Goal: Information Seeking & Learning: Understand process/instructions

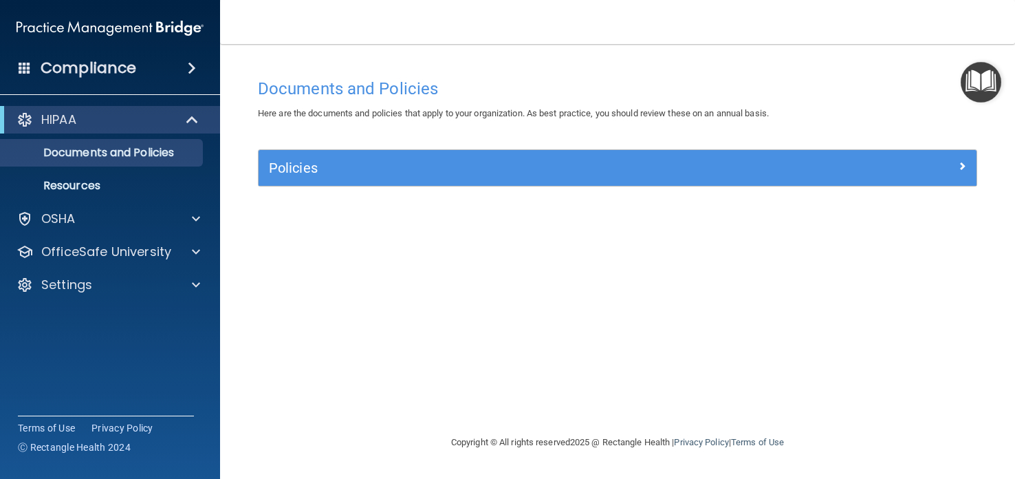
click at [979, 74] on img "Open Resource Center" at bounding box center [981, 82] width 41 height 41
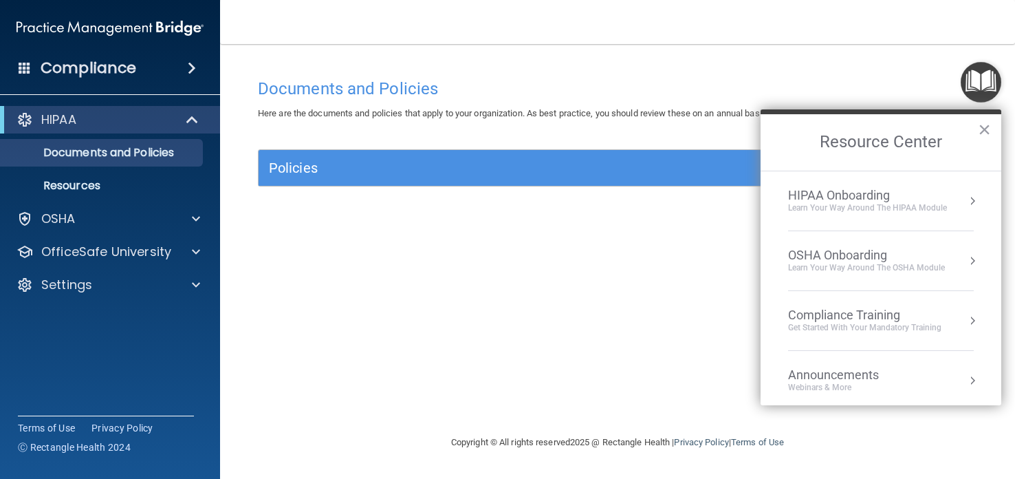
click at [896, 200] on div "HIPAA Onboarding" at bounding box center [867, 195] width 159 height 15
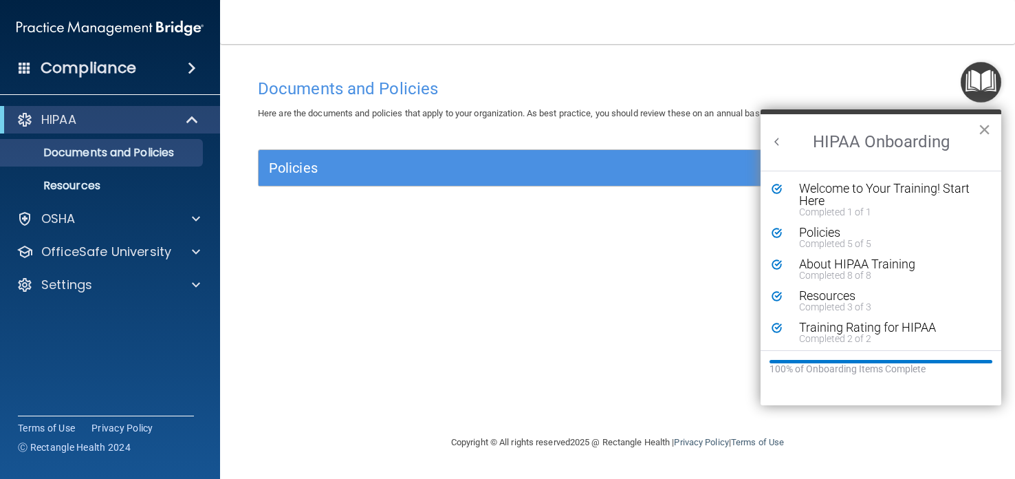
click at [984, 131] on button "×" at bounding box center [984, 129] width 13 height 22
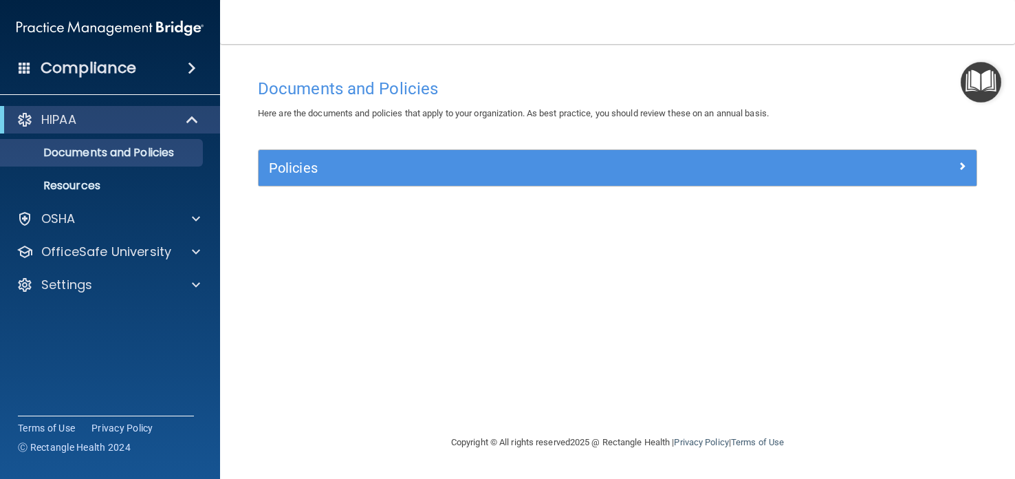
click at [988, 79] on img "Open Resource Center" at bounding box center [981, 82] width 41 height 41
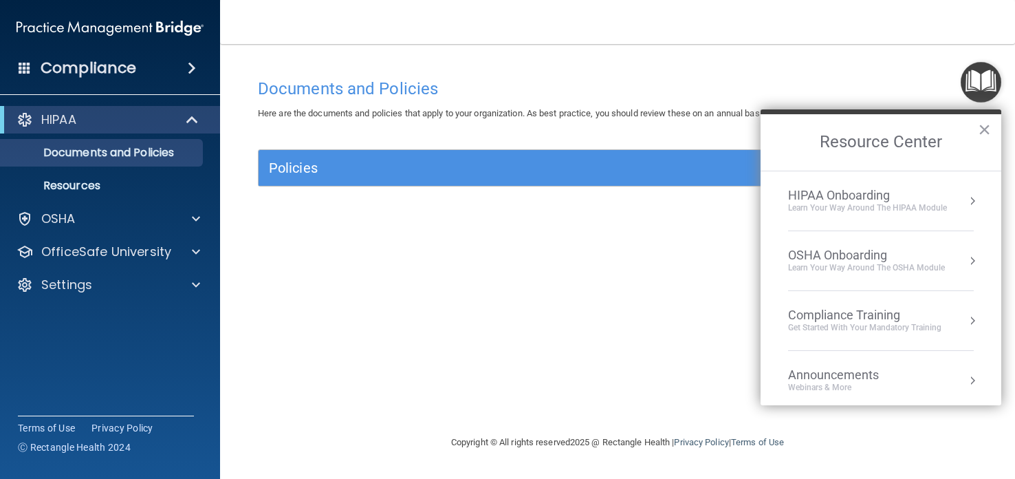
click at [908, 260] on div "OSHA Onboarding" at bounding box center [866, 255] width 157 height 15
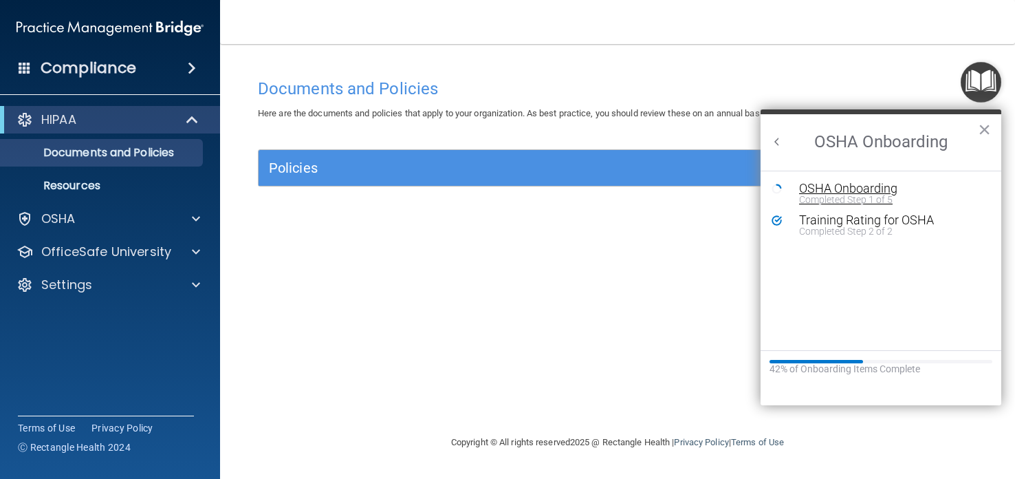
click at [893, 188] on div "OSHA Onboarding" at bounding box center [891, 188] width 184 height 12
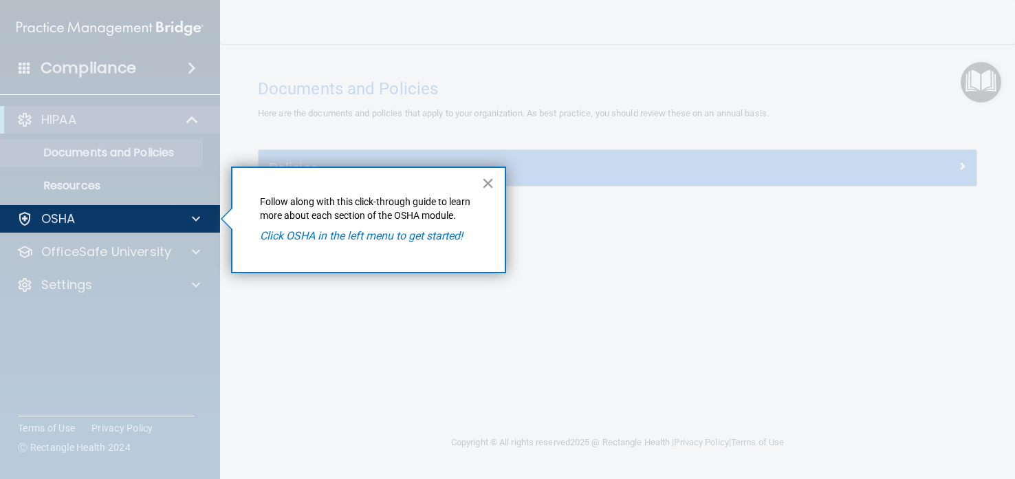
click at [488, 187] on button "×" at bounding box center [487, 183] width 13 height 22
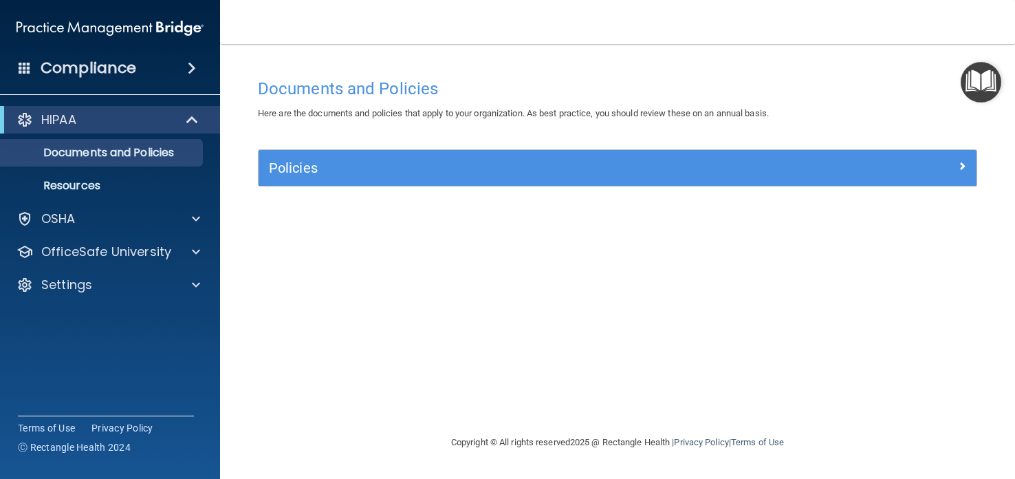
click at [970, 76] on img "Open Resource Center" at bounding box center [981, 82] width 41 height 41
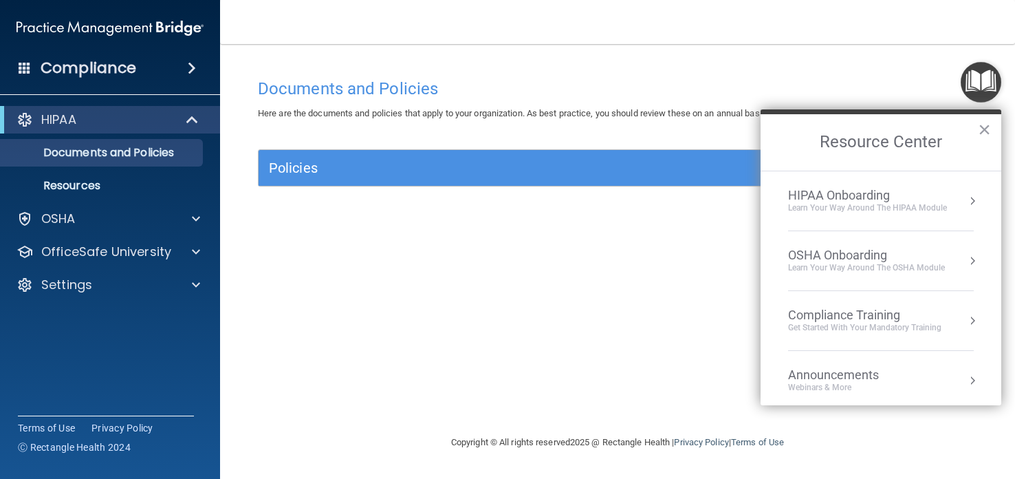
click at [847, 257] on div "OSHA Onboarding" at bounding box center [866, 255] width 157 height 15
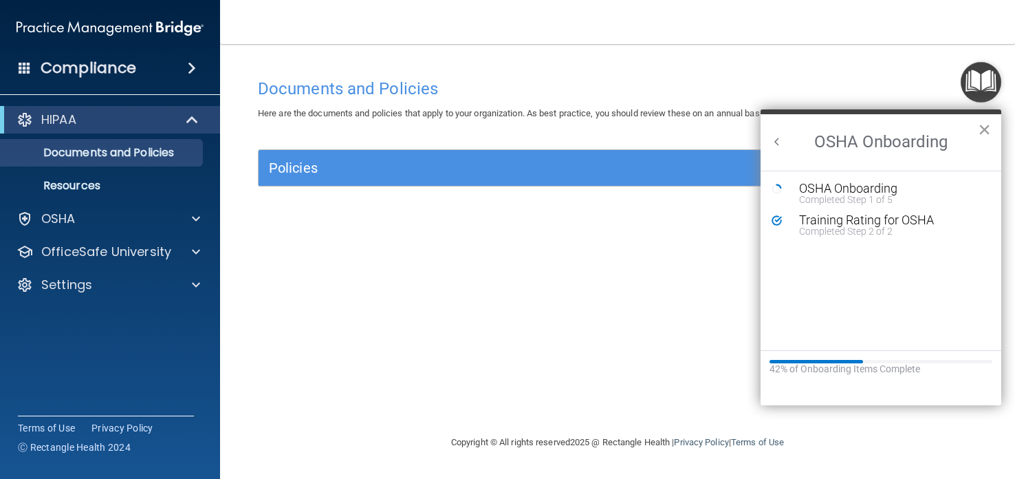
click at [986, 127] on button "×" at bounding box center [984, 129] width 13 height 22
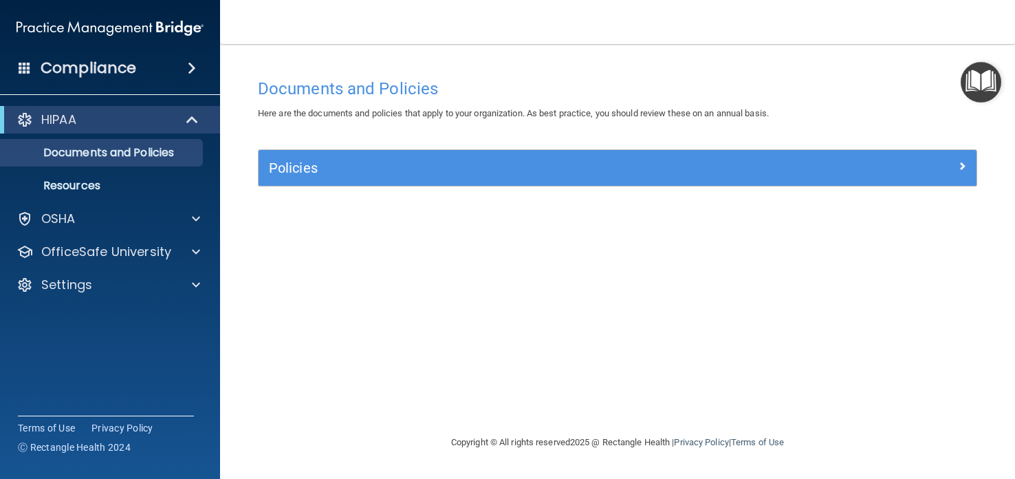
click at [988, 84] on img "Open Resource Center" at bounding box center [981, 82] width 41 height 41
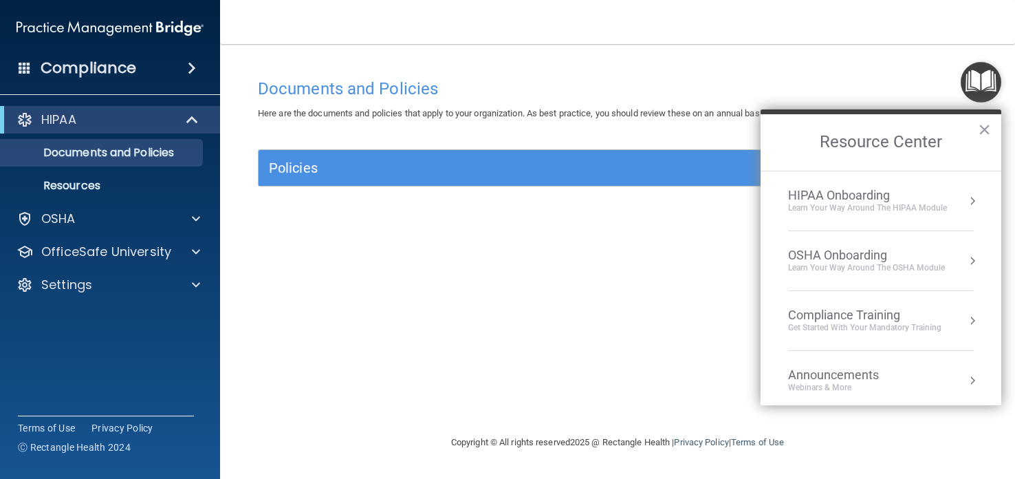
click at [883, 317] on div "Compliance Training" at bounding box center [864, 314] width 153 height 15
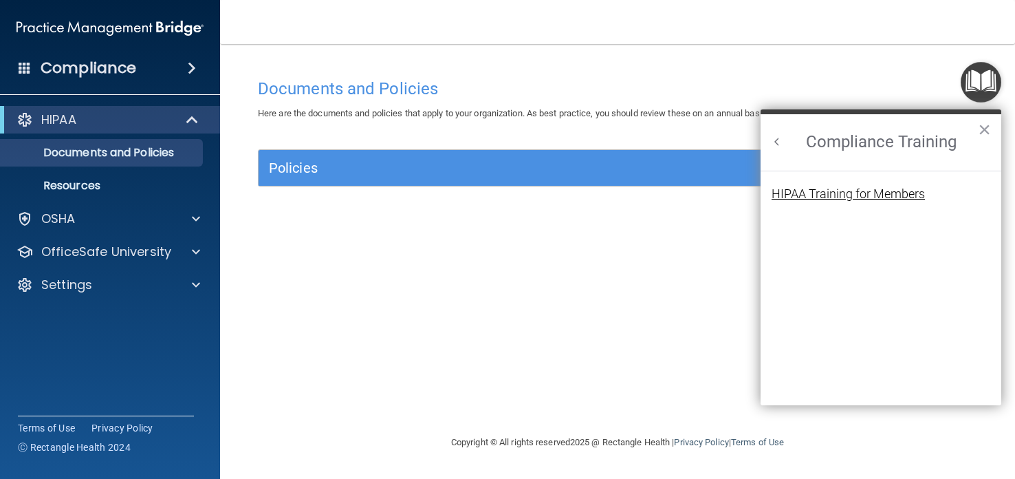
click at [886, 188] on div "HIPAA Training for Members" at bounding box center [848, 194] width 153 height 12
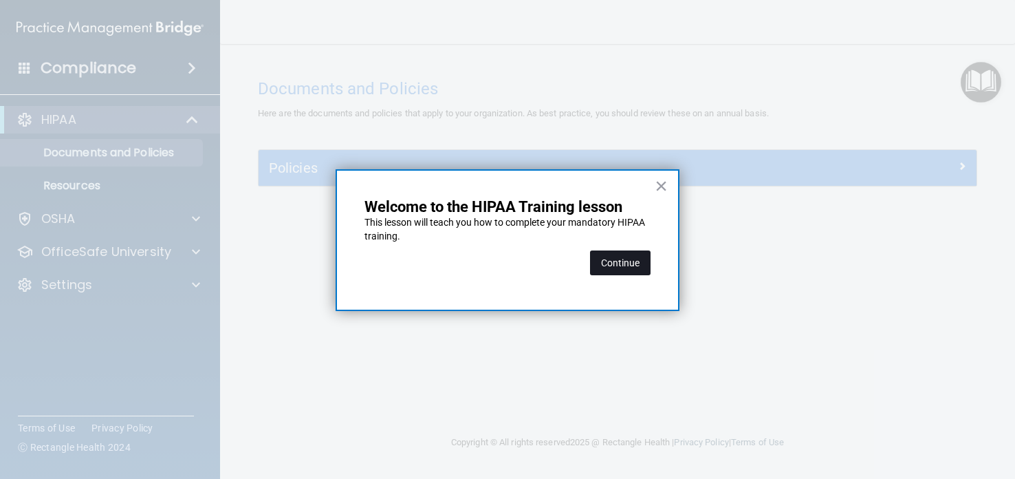
click at [620, 256] on button "Continue" at bounding box center [620, 262] width 61 height 25
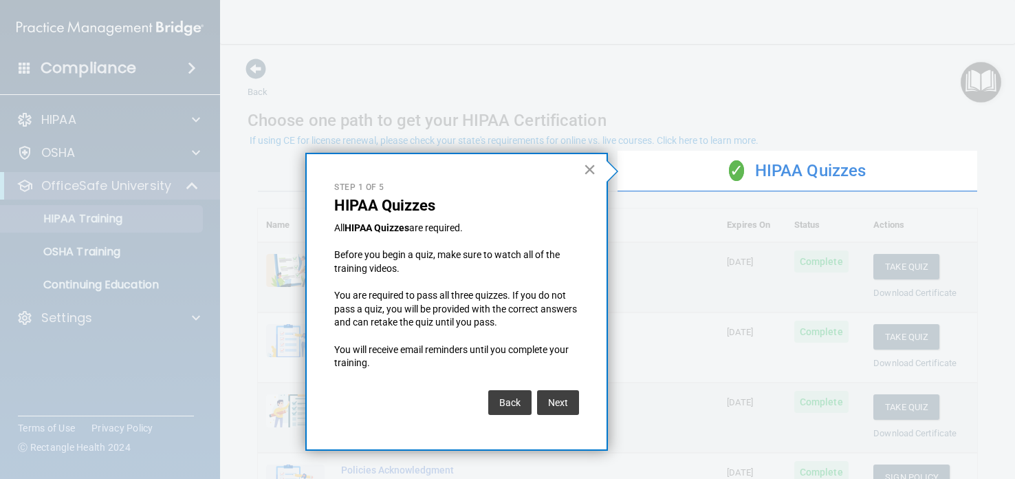
click at [592, 171] on button "×" at bounding box center [589, 169] width 13 height 22
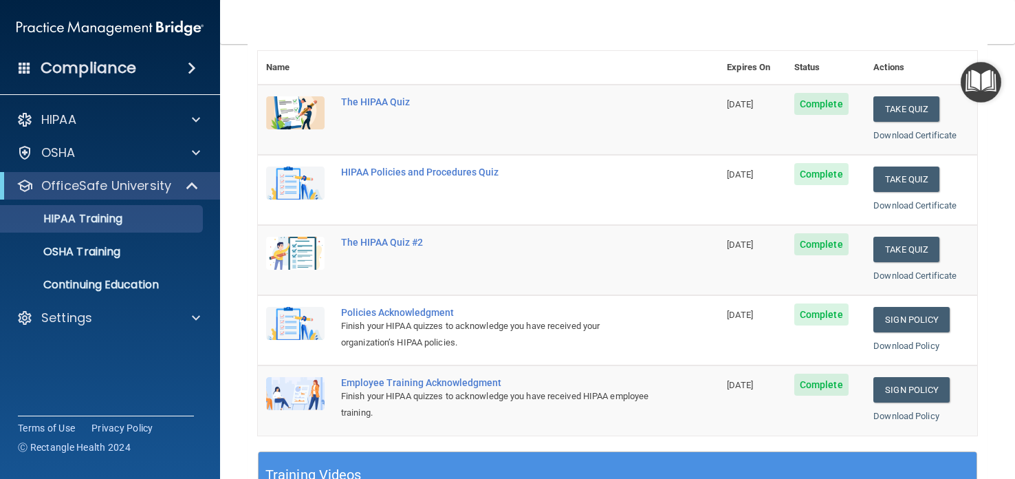
scroll to position [162, 0]
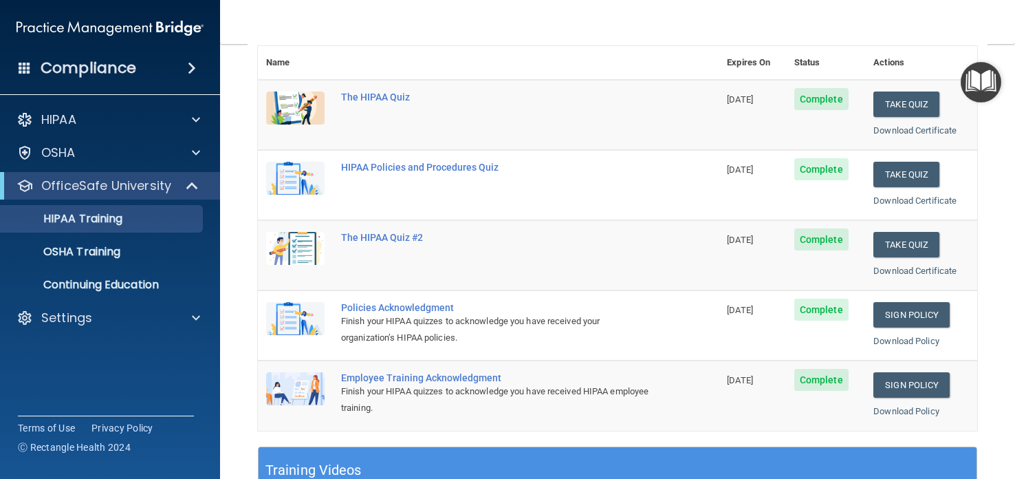
click at [974, 81] on img "Open Resource Center" at bounding box center [981, 82] width 41 height 41
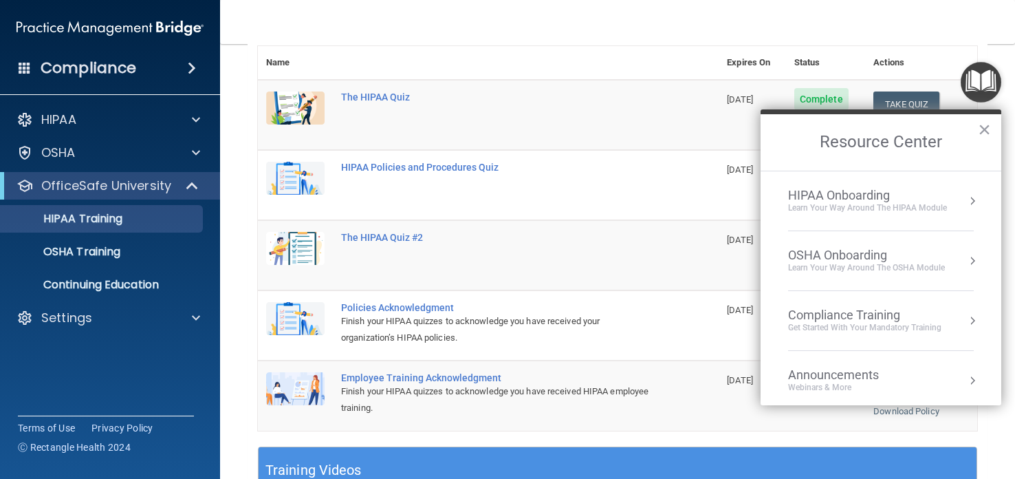
click at [825, 374] on div "Announcements" at bounding box center [847, 374] width 118 height 15
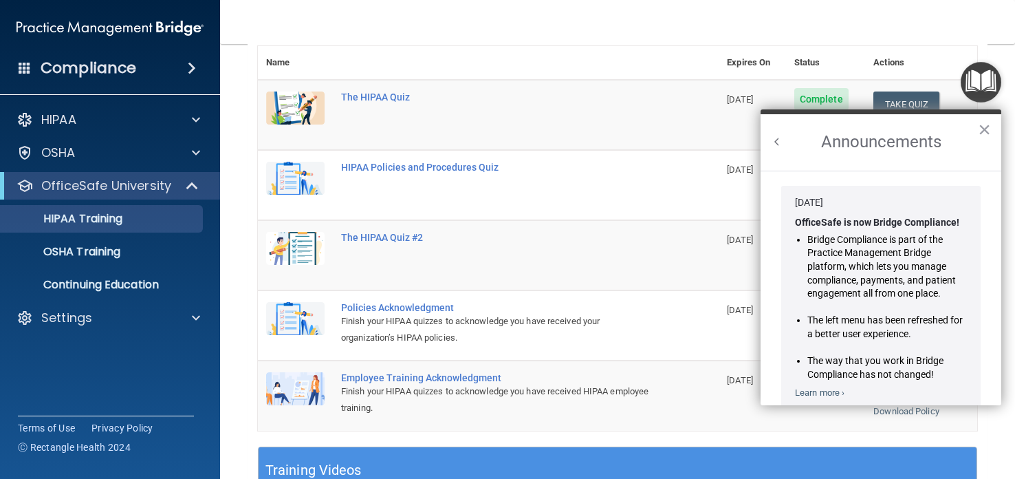
scroll to position [0, 0]
click at [825, 374] on li "The way that you work in Bridge Compliance has not changed!" at bounding box center [887, 367] width 160 height 27
click at [989, 128] on button "×" at bounding box center [984, 129] width 13 height 22
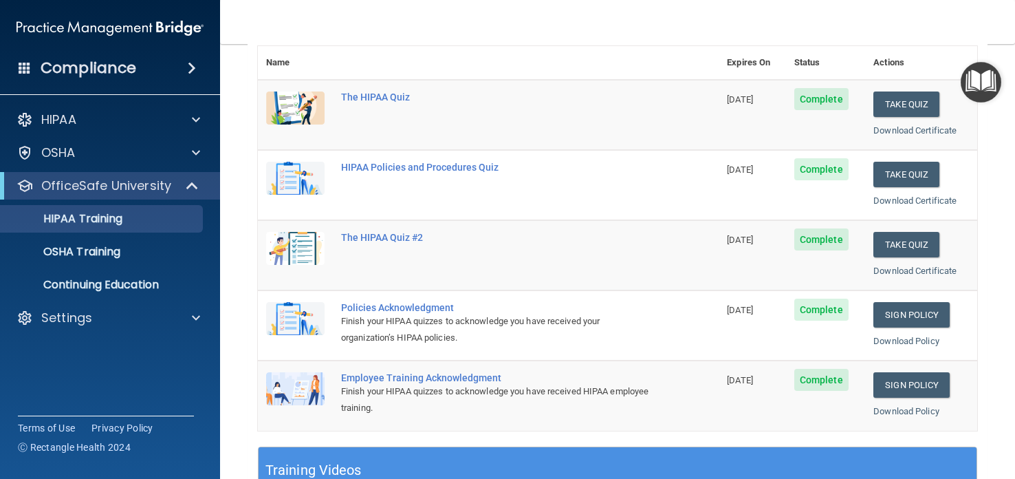
click at [978, 81] on img "Open Resource Center" at bounding box center [981, 82] width 41 height 41
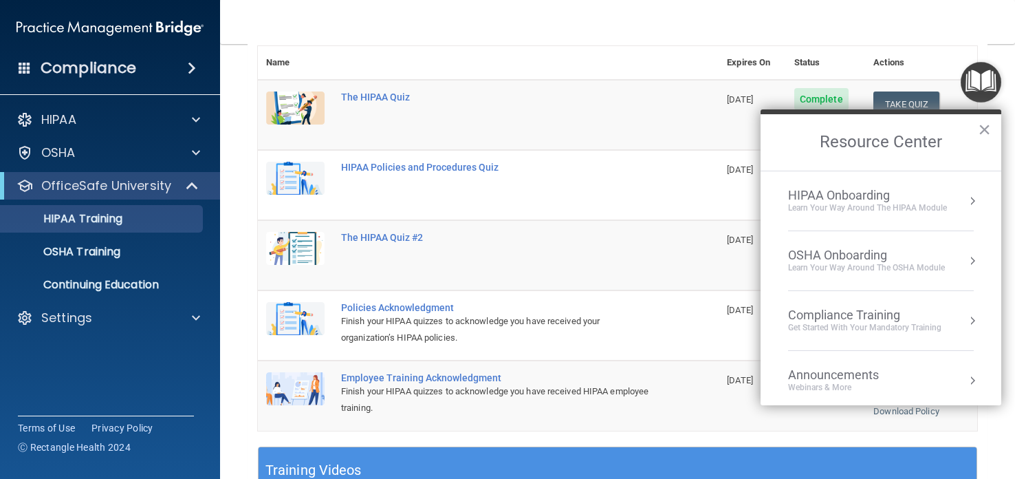
click at [882, 253] on div "OSHA Onboarding" at bounding box center [866, 255] width 157 height 15
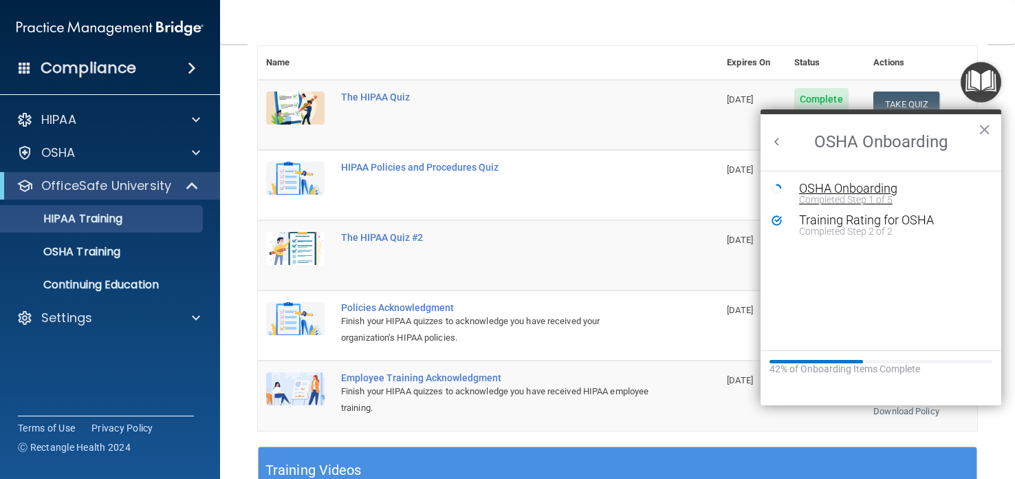
click at [887, 192] on div "OSHA Onboarding" at bounding box center [891, 188] width 184 height 12
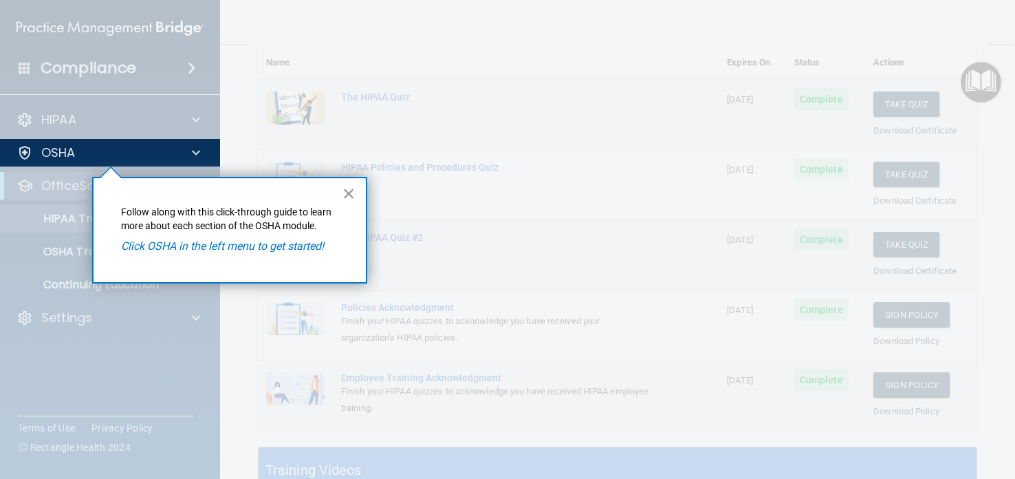
click at [349, 191] on button "×" at bounding box center [349, 193] width 13 height 22
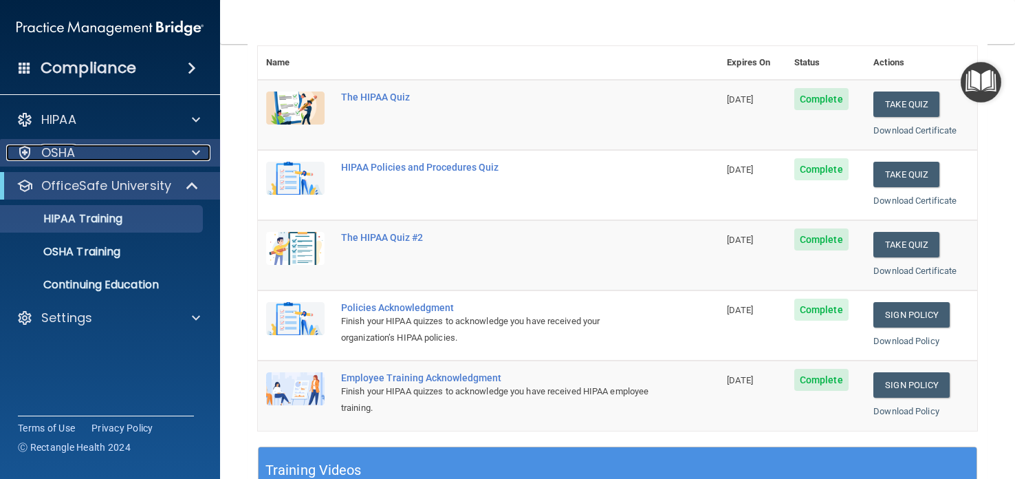
click at [23, 148] on div at bounding box center [25, 152] width 17 height 17
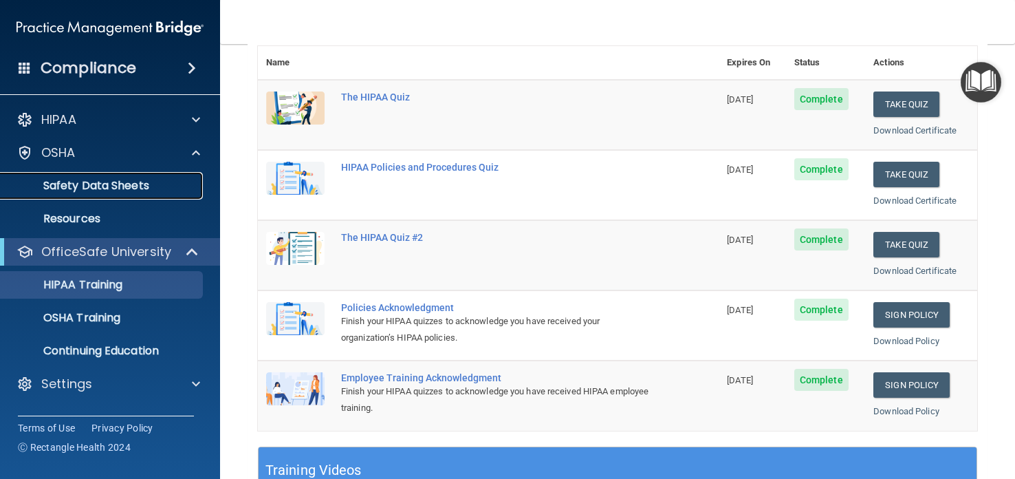
click at [98, 186] on p "Safety Data Sheets" at bounding box center [103, 186] width 188 height 14
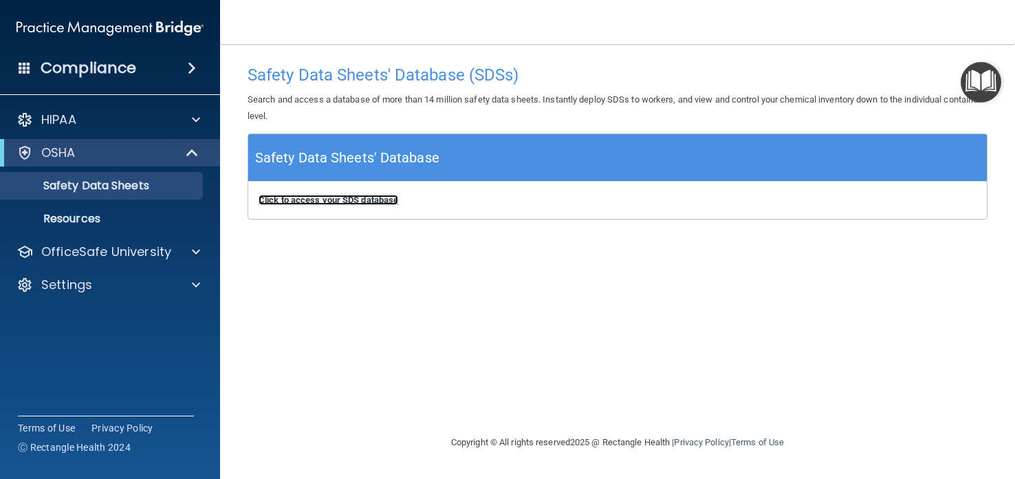
click at [346, 198] on b "Click to access your SDS database" at bounding box center [329, 200] width 140 height 10
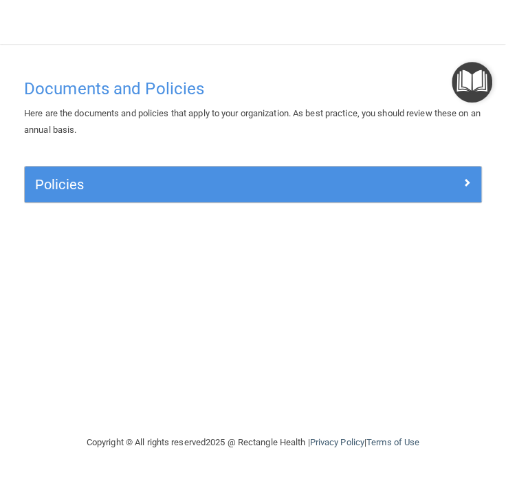
click at [471, 81] on img "Open Resource Center" at bounding box center [472, 82] width 41 height 41
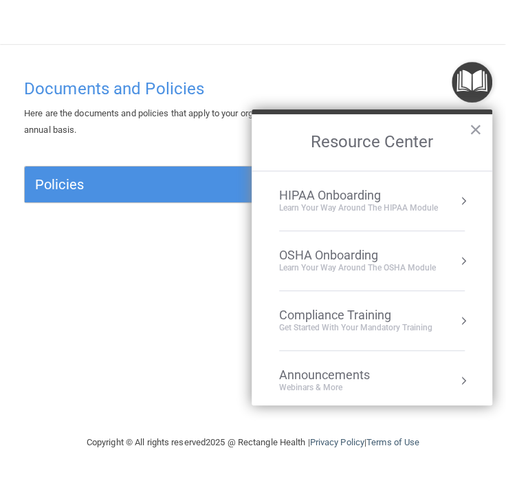
click at [466, 201] on button "Resource Center" at bounding box center [464, 201] width 14 height 14
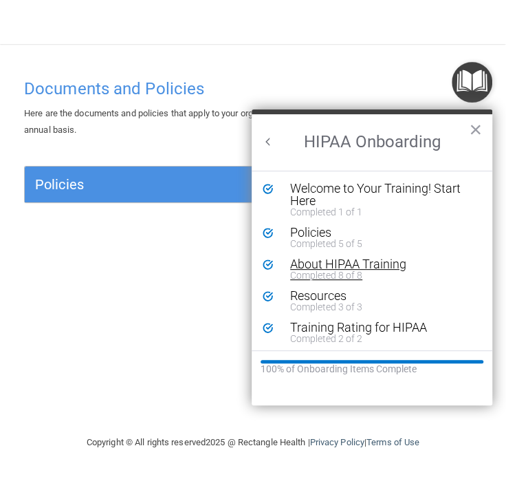
click at [354, 261] on div "About HIPAA Training" at bounding box center [382, 264] width 184 height 12
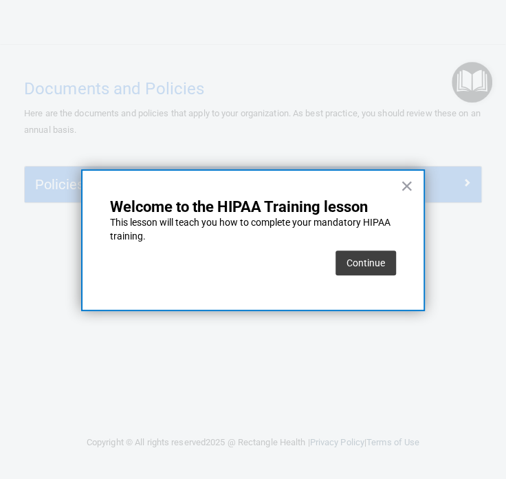
click at [354, 261] on button "Continue" at bounding box center [366, 262] width 61 height 25
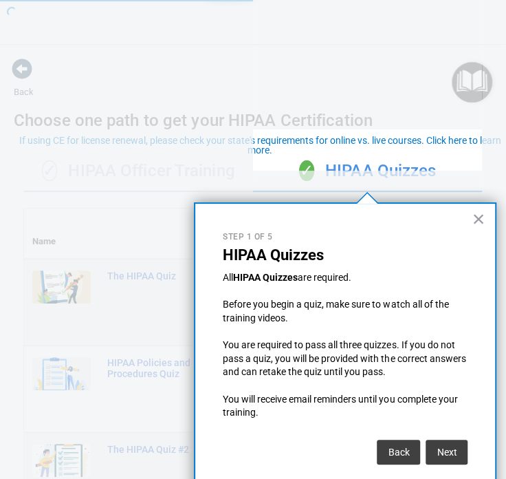
scroll to position [21, 0]
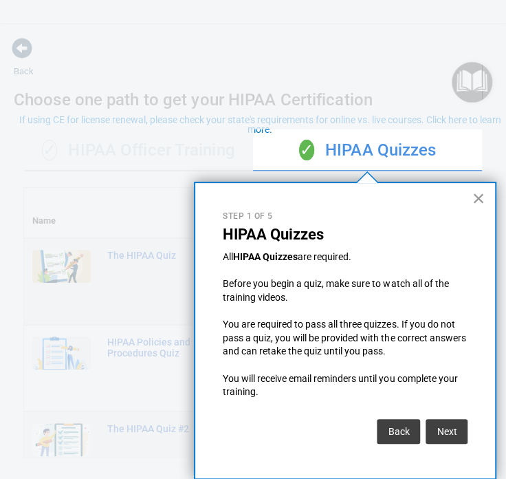
click at [475, 191] on button "×" at bounding box center [478, 198] width 13 height 22
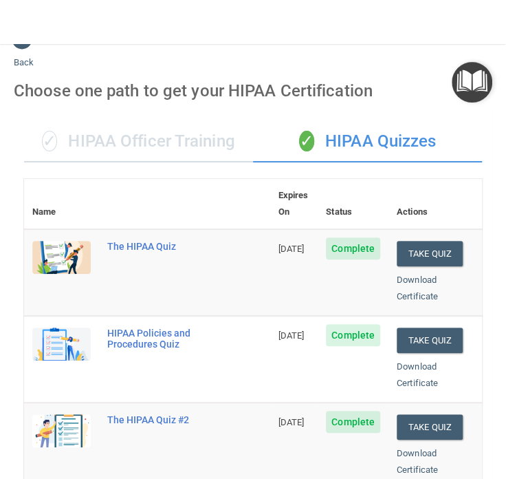
scroll to position [0, 0]
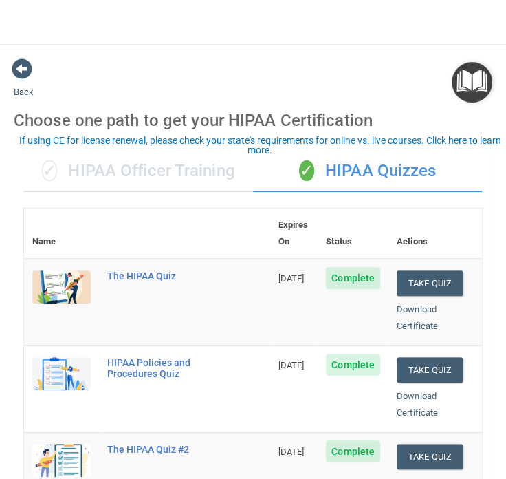
click at [464, 87] on img "Open Resource Center" at bounding box center [472, 82] width 41 height 41
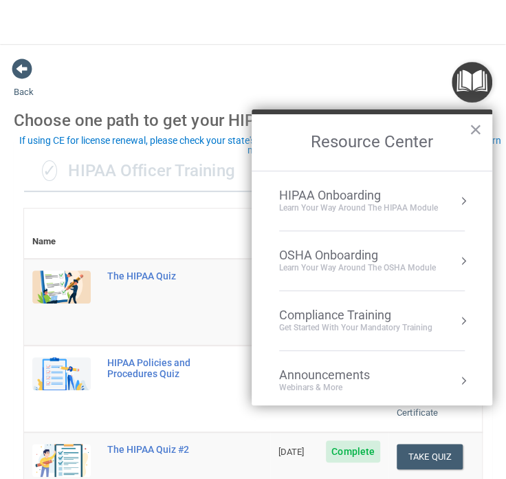
click at [386, 259] on div "OSHA Onboarding" at bounding box center [357, 255] width 157 height 15
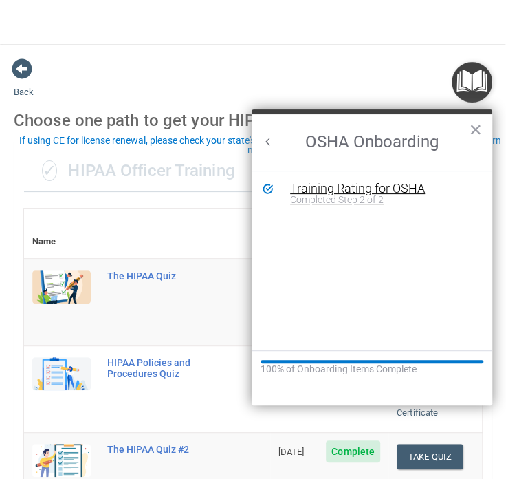
click at [389, 195] on div "Completed Step 2 of 2" at bounding box center [382, 200] width 184 height 10
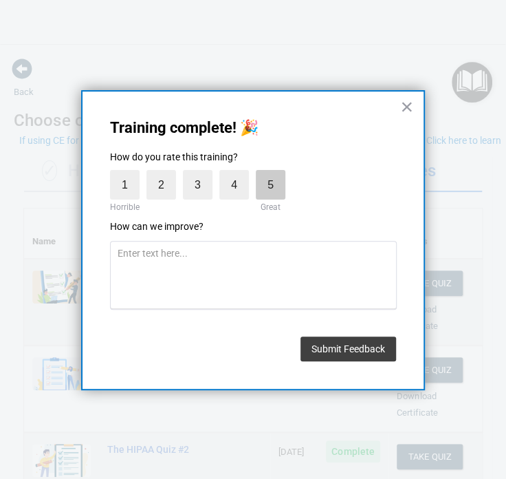
click at [274, 182] on label "5" at bounding box center [271, 185] width 30 height 30
click at [239, 173] on input "5" at bounding box center [239, 173] width 0 height 0
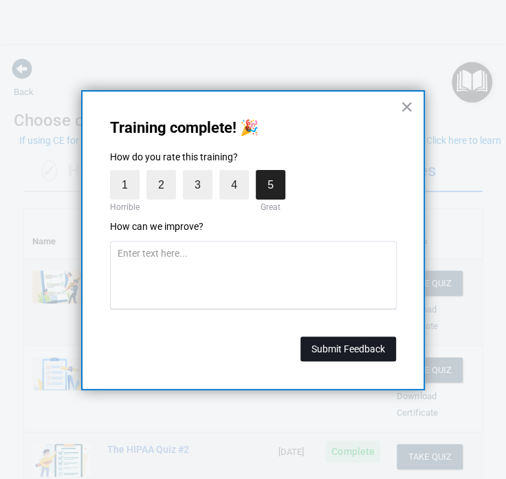
click at [343, 346] on button "Submit Feedback" at bounding box center [349, 348] width 96 height 25
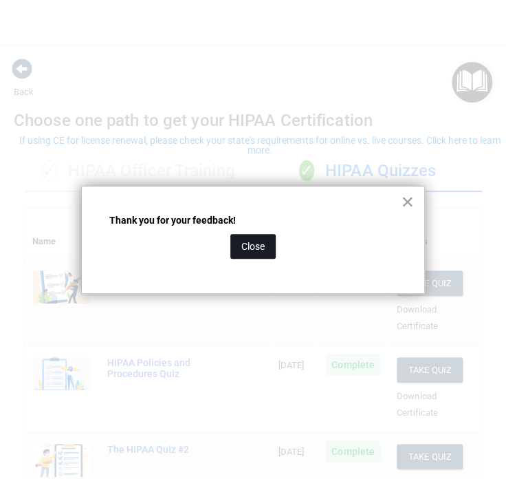
click at [257, 248] on button "Close" at bounding box center [252, 246] width 45 height 25
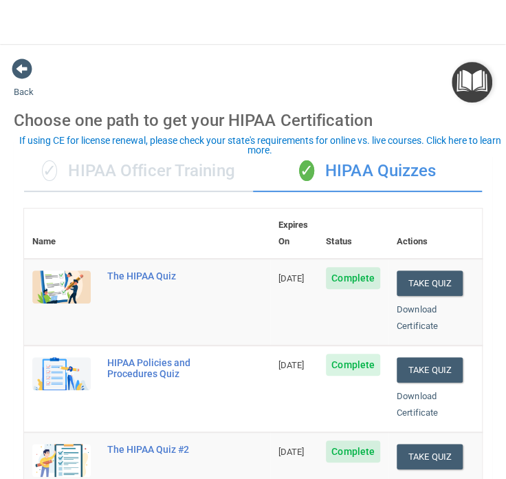
click at [468, 83] on img "Open Resource Center" at bounding box center [472, 82] width 41 height 41
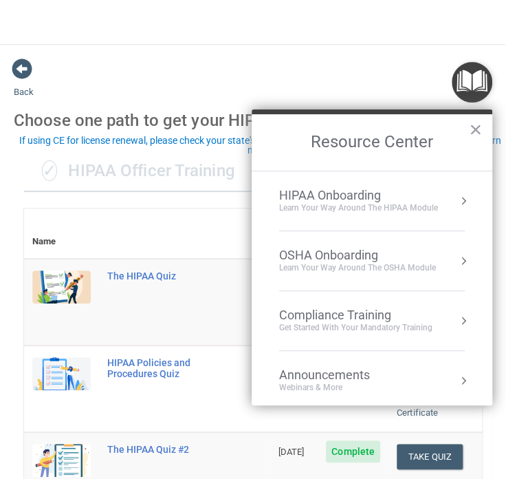
click at [462, 261] on button "Resource Center" at bounding box center [464, 261] width 14 height 14
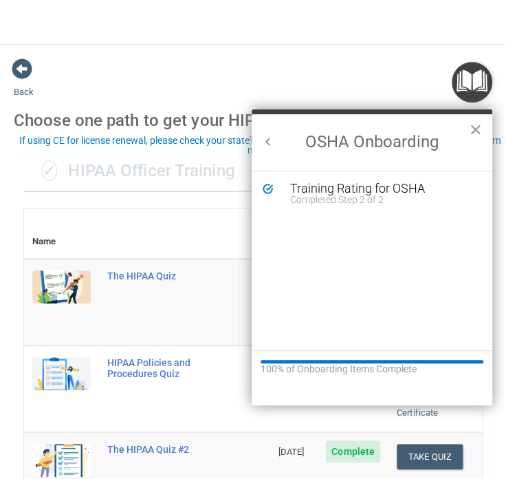
click at [269, 138] on button "Back to Resource Center Home" at bounding box center [268, 142] width 14 height 14
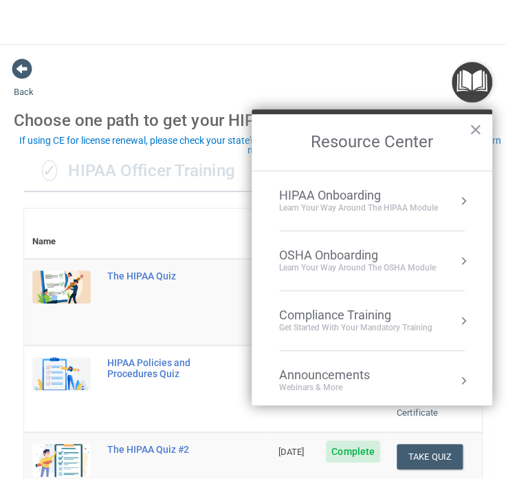
click at [292, 258] on div "OSHA Onboarding" at bounding box center [357, 255] width 157 height 15
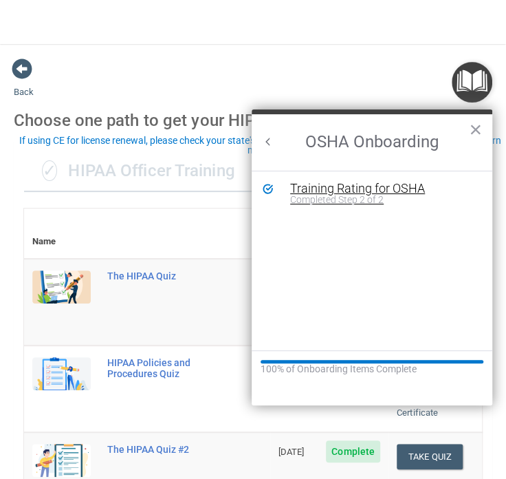
click at [369, 197] on div "Completed Step 2 of 2" at bounding box center [382, 200] width 184 height 10
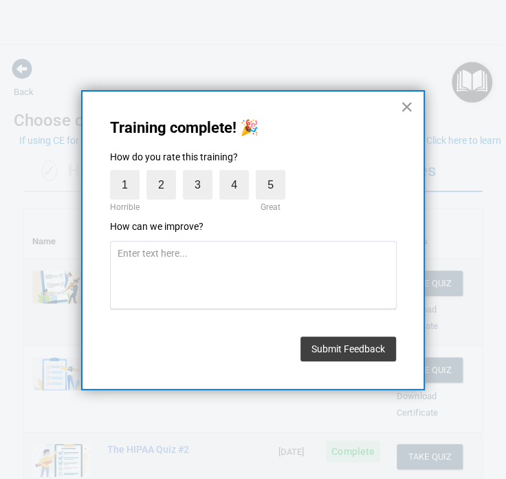
click at [409, 104] on button "×" at bounding box center [406, 107] width 13 height 22
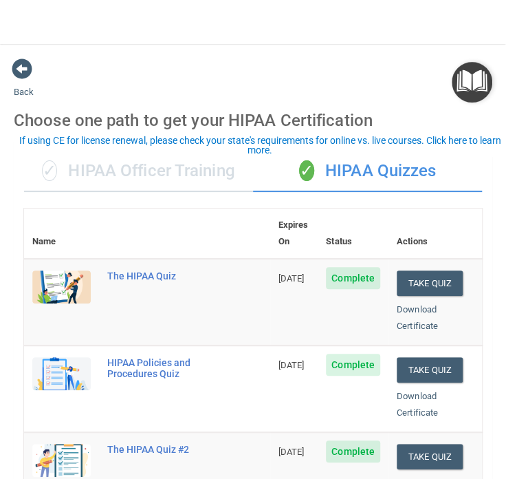
click at [465, 78] on img "Open Resource Center" at bounding box center [472, 82] width 41 height 41
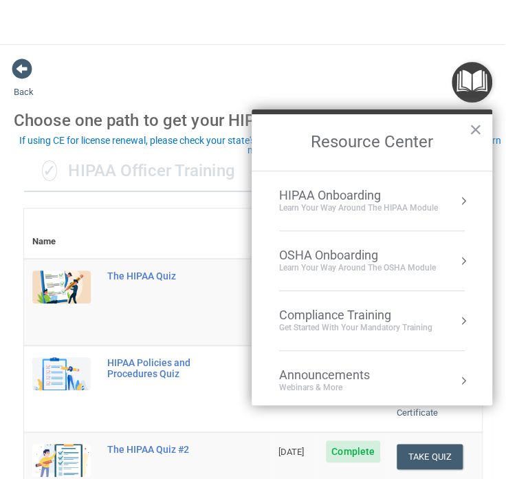
click at [319, 251] on div "OSHA Onboarding" at bounding box center [357, 255] width 157 height 15
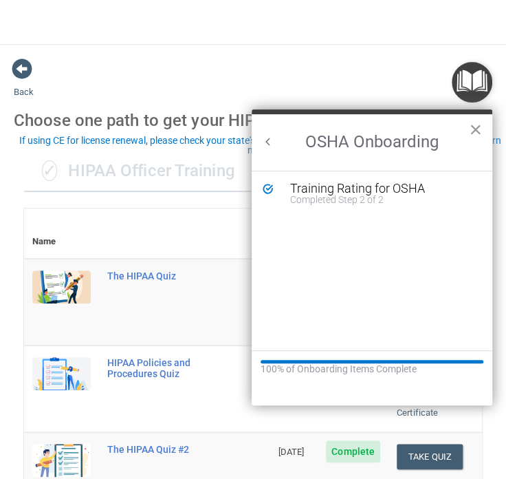
click at [473, 132] on button "×" at bounding box center [475, 129] width 13 height 22
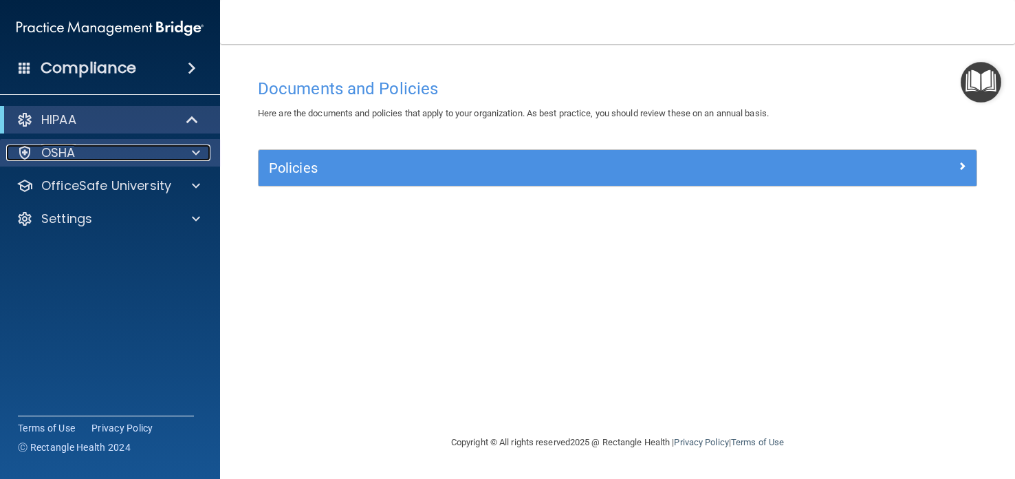
click at [65, 149] on p "OSHA" at bounding box center [58, 152] width 34 height 17
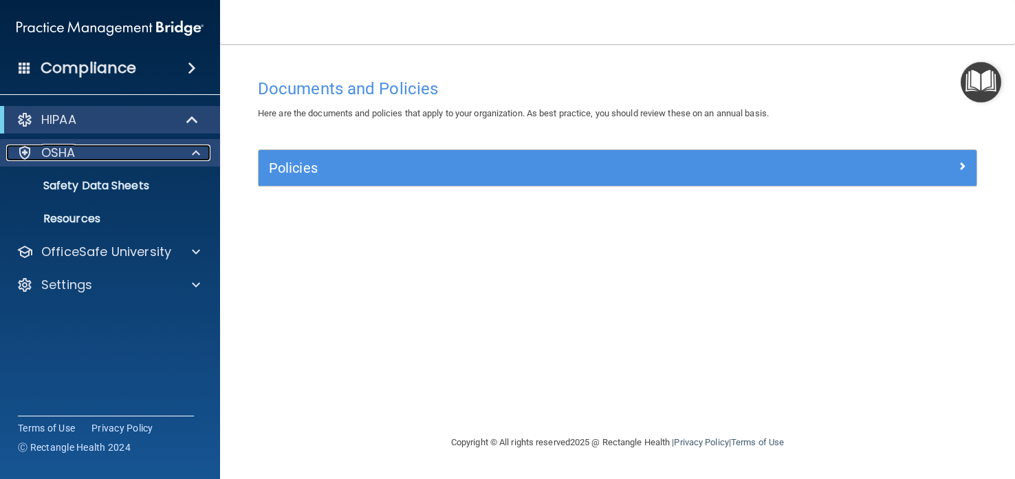
click at [196, 147] on span at bounding box center [196, 152] width 8 height 17
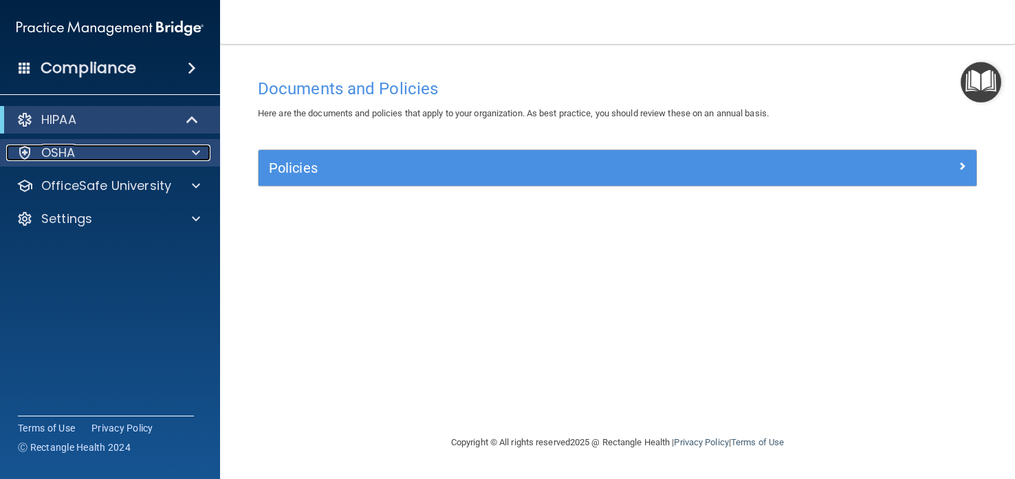
click at [21, 149] on div at bounding box center [25, 152] width 17 height 17
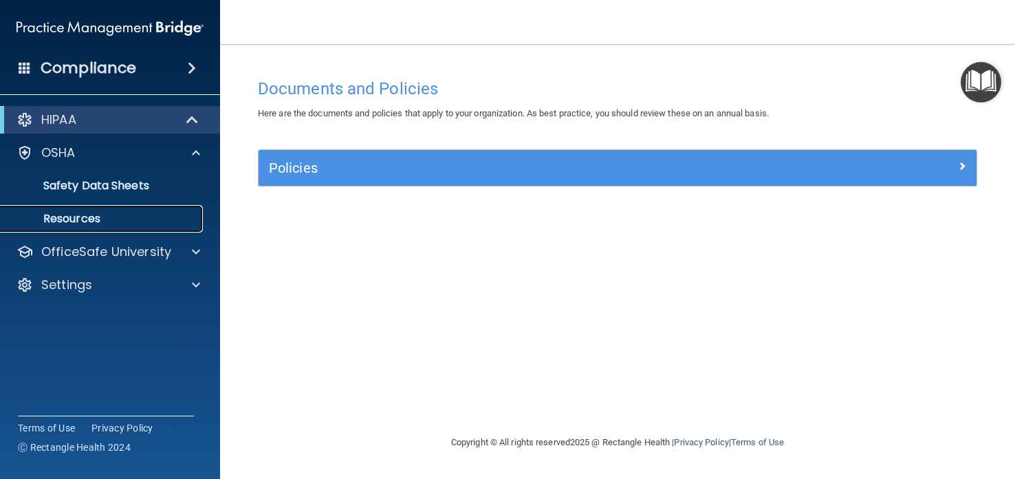
click at [32, 212] on p "Resources" at bounding box center [103, 219] width 188 height 14
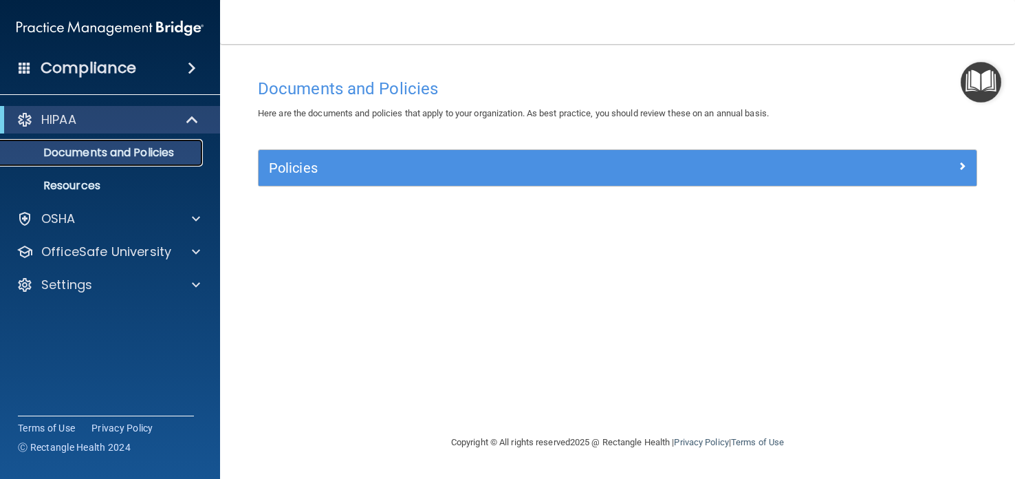
click at [168, 148] on p "Documents and Policies" at bounding box center [103, 153] width 188 height 14
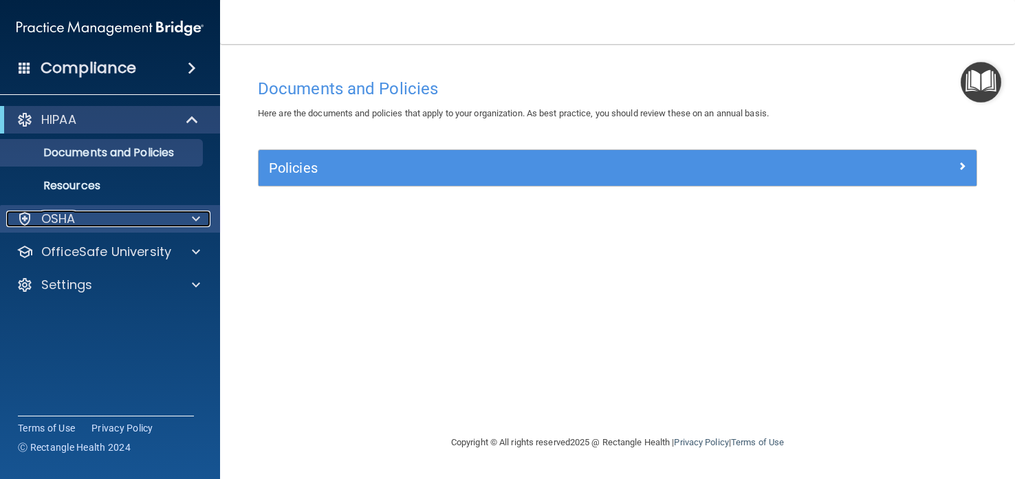
click at [23, 216] on div at bounding box center [25, 218] width 17 height 17
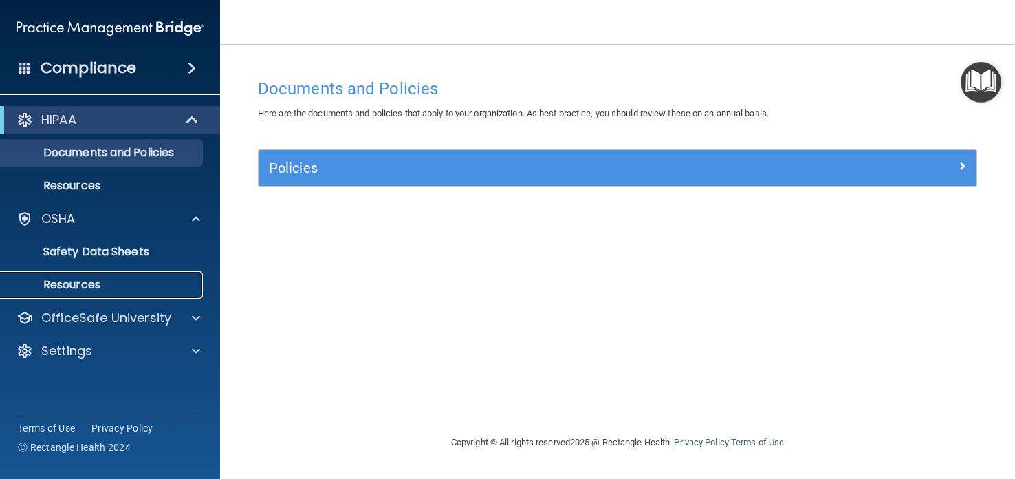
click at [100, 283] on p "Resources" at bounding box center [103, 285] width 188 height 14
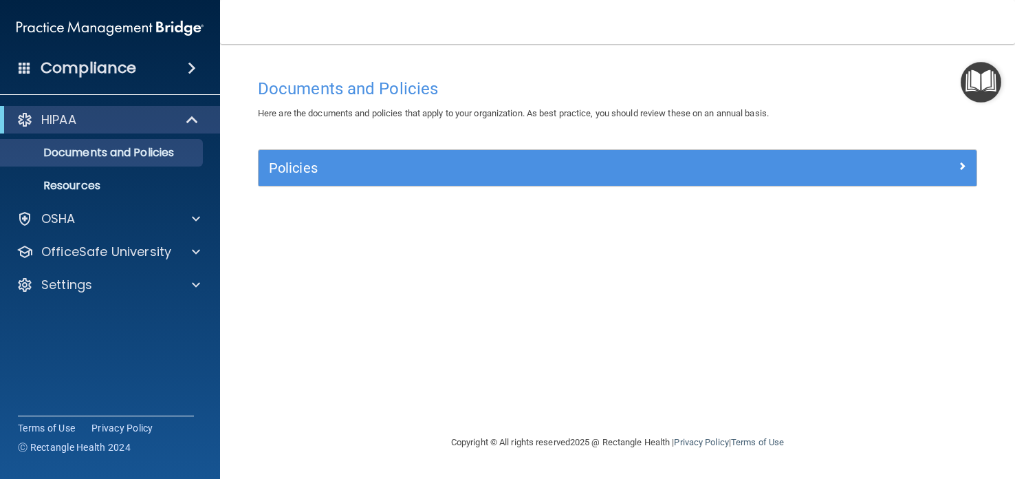
click at [983, 74] on img "Open Resource Center" at bounding box center [981, 82] width 41 height 41
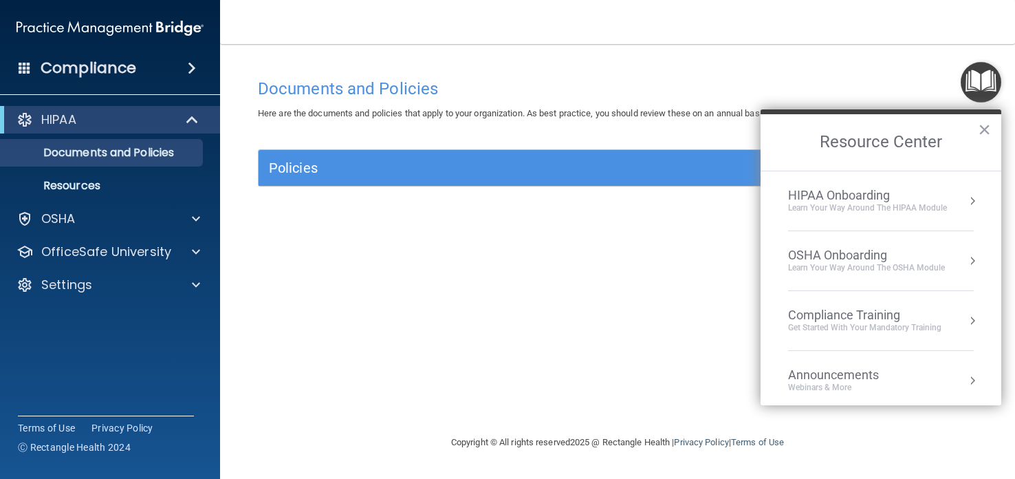
click at [883, 259] on div "OSHA Onboarding" at bounding box center [866, 255] width 157 height 15
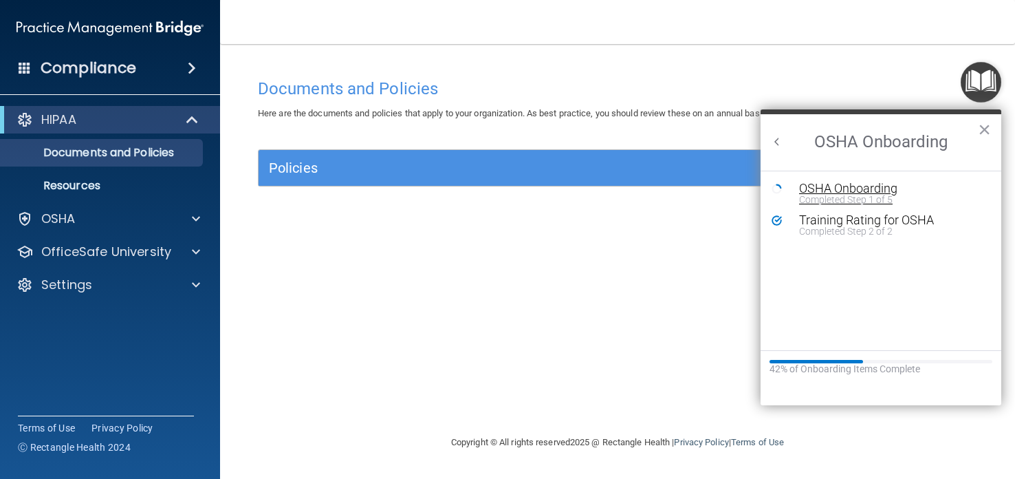
click at [877, 195] on div "Completed Step 1 of 5" at bounding box center [891, 200] width 184 height 10
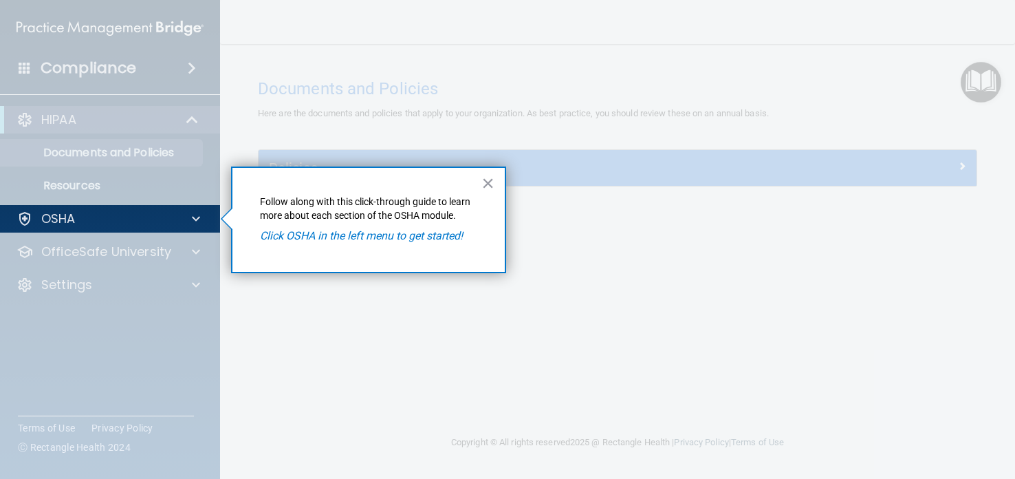
click at [877, 193] on div at bounding box center [618, 239] width 794 height 479
click at [21, 215] on div at bounding box center [25, 218] width 17 height 17
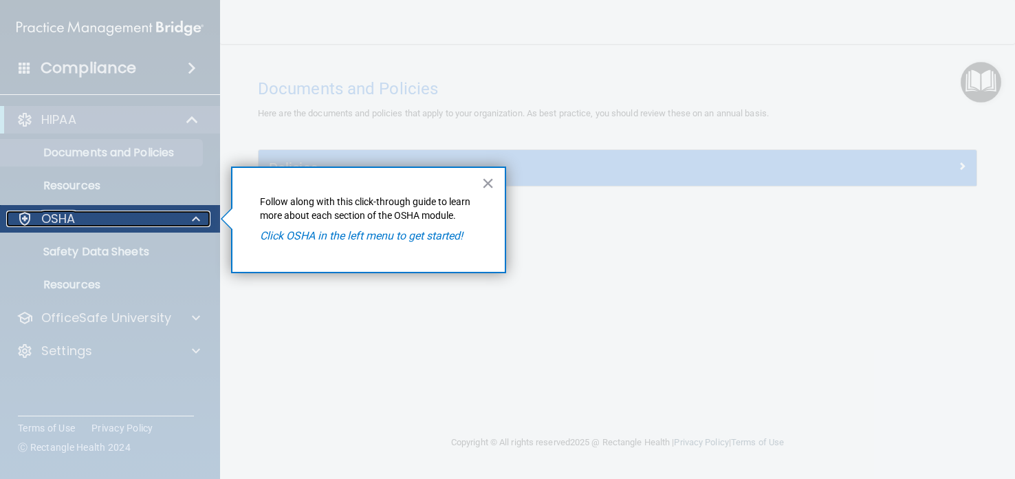
click at [21, 215] on div at bounding box center [25, 218] width 17 height 17
click at [195, 212] on span at bounding box center [196, 218] width 8 height 17
click at [91, 285] on div at bounding box center [110, 355] width 221 height 246
click at [194, 219] on span at bounding box center [196, 218] width 8 height 17
click at [21, 213] on div at bounding box center [25, 218] width 17 height 17
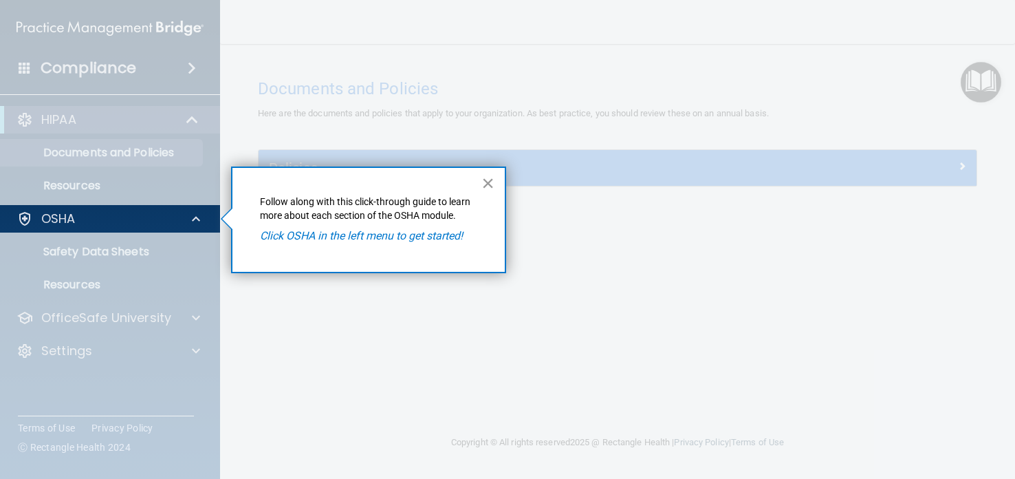
click at [488, 180] on button "×" at bounding box center [487, 183] width 13 height 22
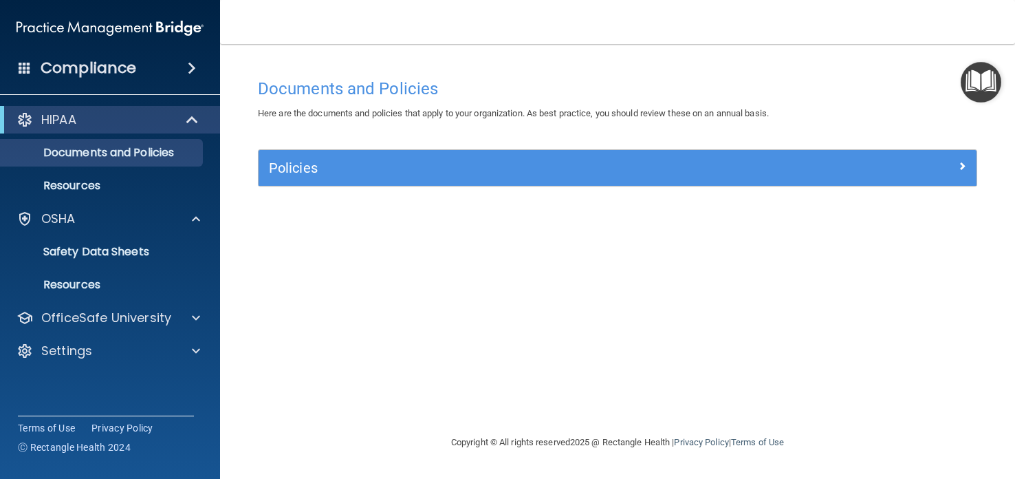
click at [983, 76] on img "Open Resource Center" at bounding box center [981, 82] width 41 height 41
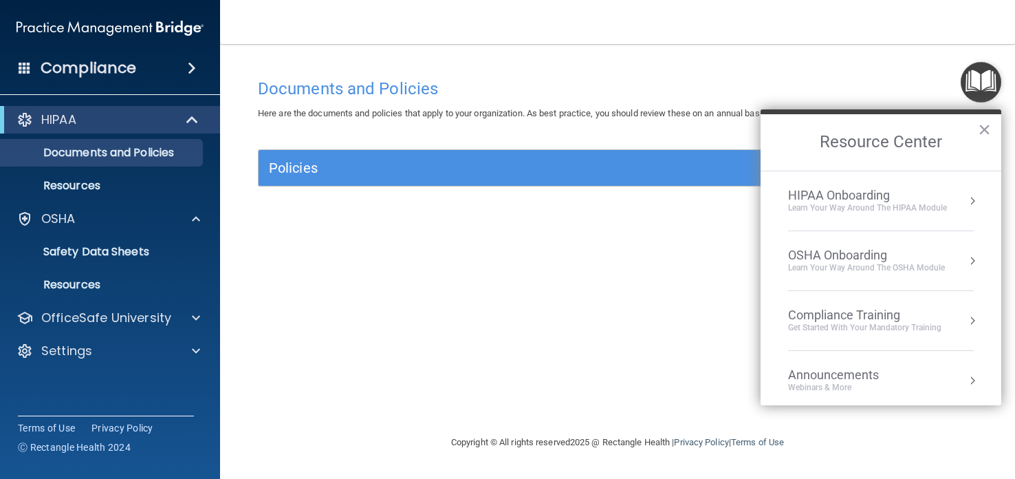
click at [845, 260] on div "OSHA Onboarding" at bounding box center [866, 255] width 157 height 15
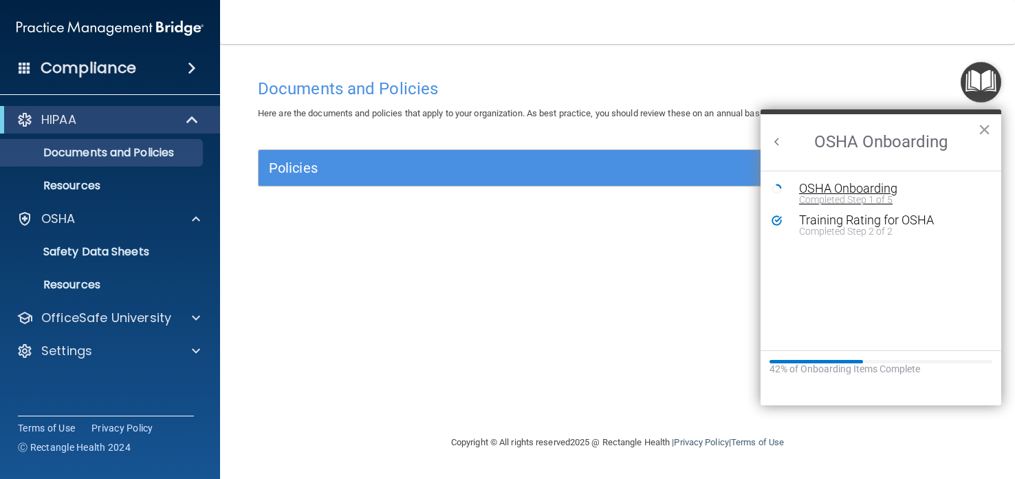
click at [858, 195] on div "Completed Step 1 of 5" at bounding box center [891, 200] width 184 height 10
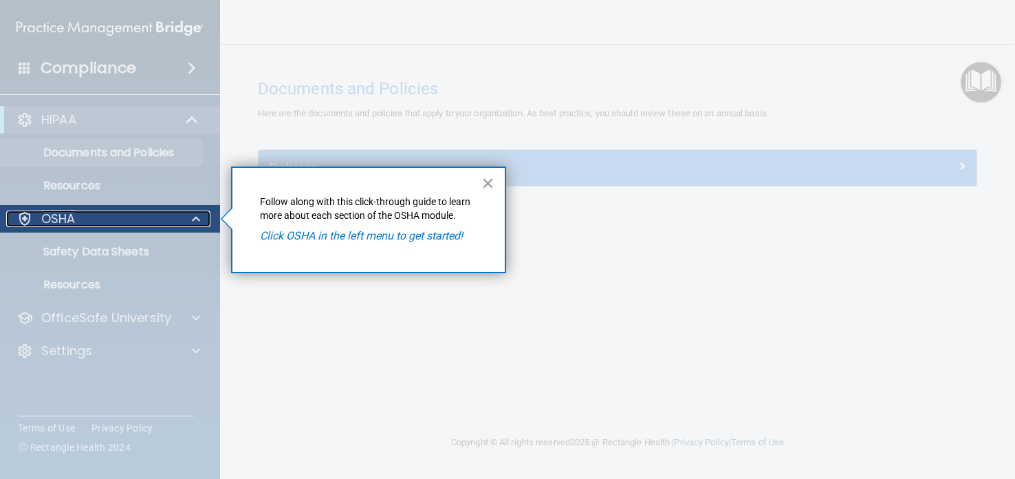
click at [90, 215] on div "OSHA" at bounding box center [91, 218] width 171 height 17
click at [24, 213] on div at bounding box center [25, 218] width 17 height 17
click at [116, 219] on div "OSHA" at bounding box center [91, 218] width 171 height 17
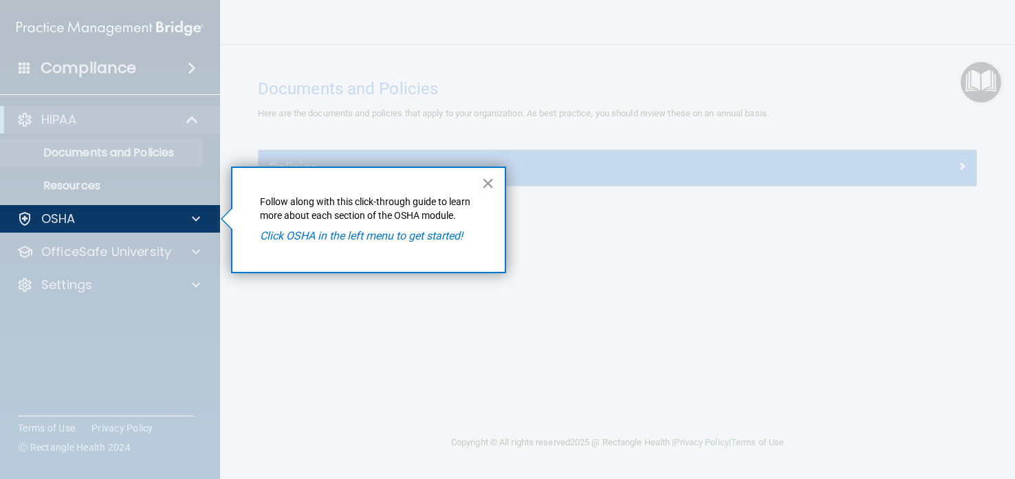
click at [487, 181] on button "×" at bounding box center [487, 183] width 13 height 22
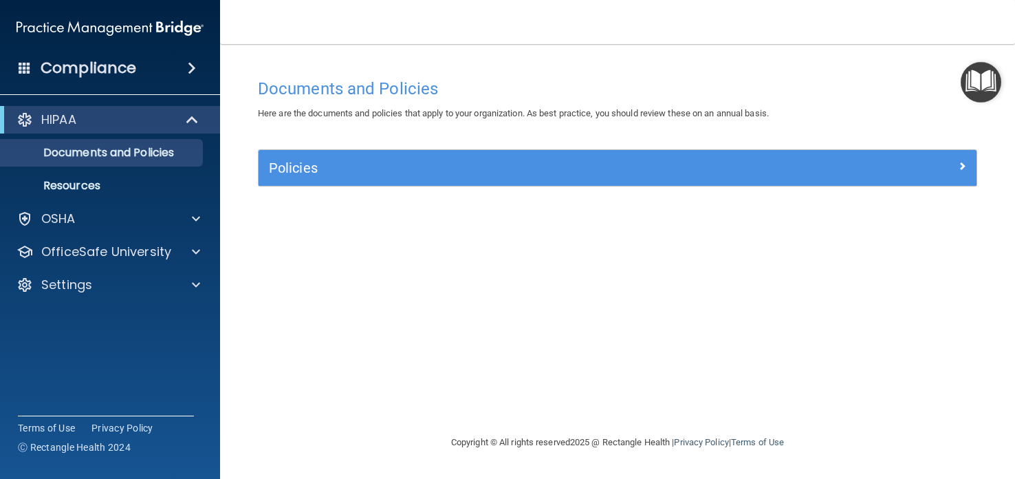
click at [977, 77] on img "Open Resource Center" at bounding box center [981, 82] width 41 height 41
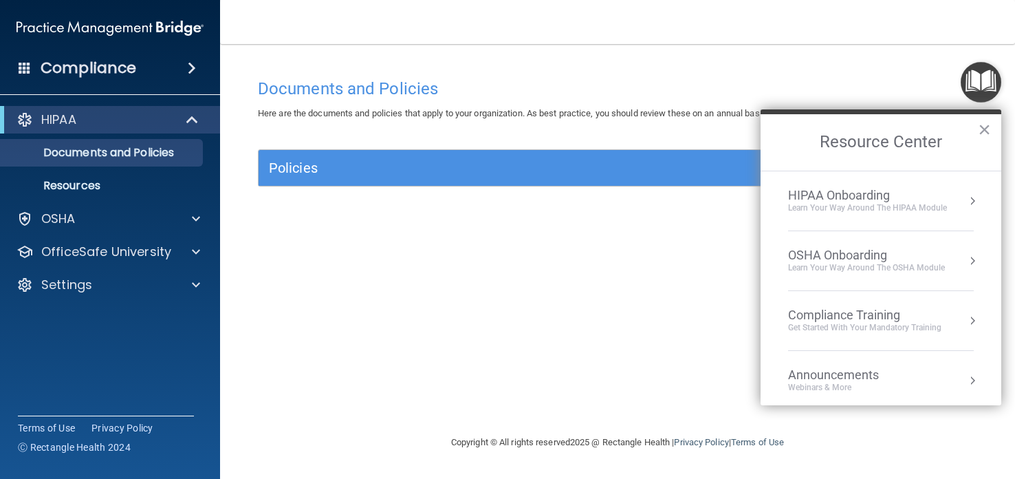
click at [832, 265] on div "Learn your way around the OSHA module" at bounding box center [866, 268] width 157 height 12
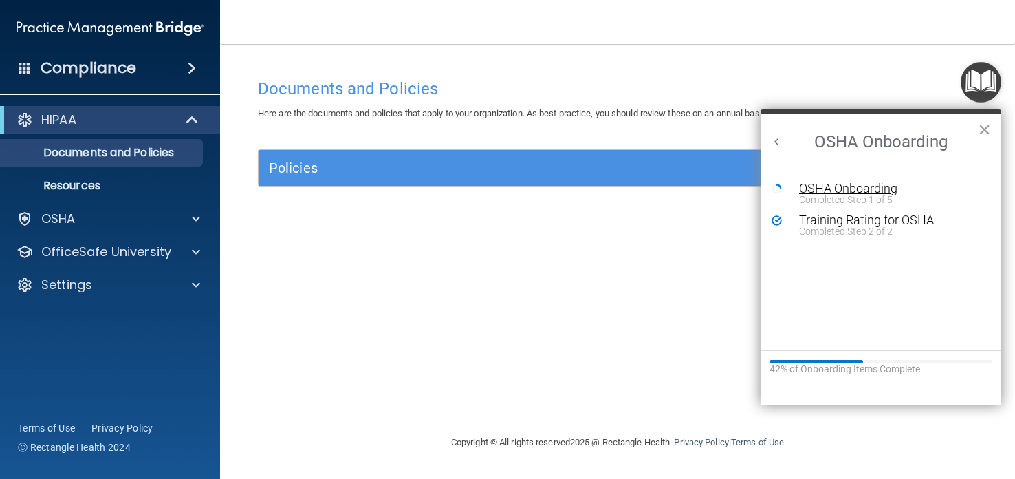
click at [800, 195] on div "Completed Step 1 of 5" at bounding box center [891, 200] width 184 height 10
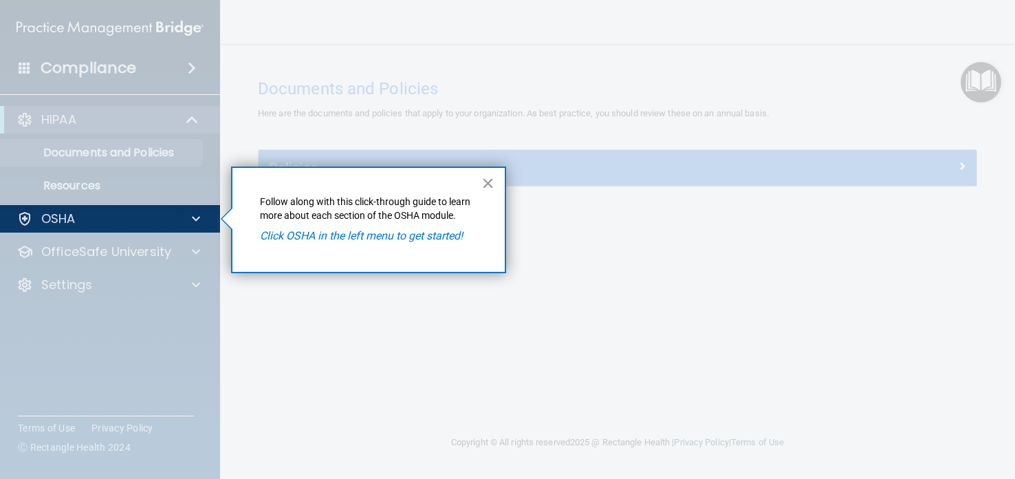
click at [488, 187] on button "×" at bounding box center [487, 183] width 13 height 22
